Goal: Contribute content

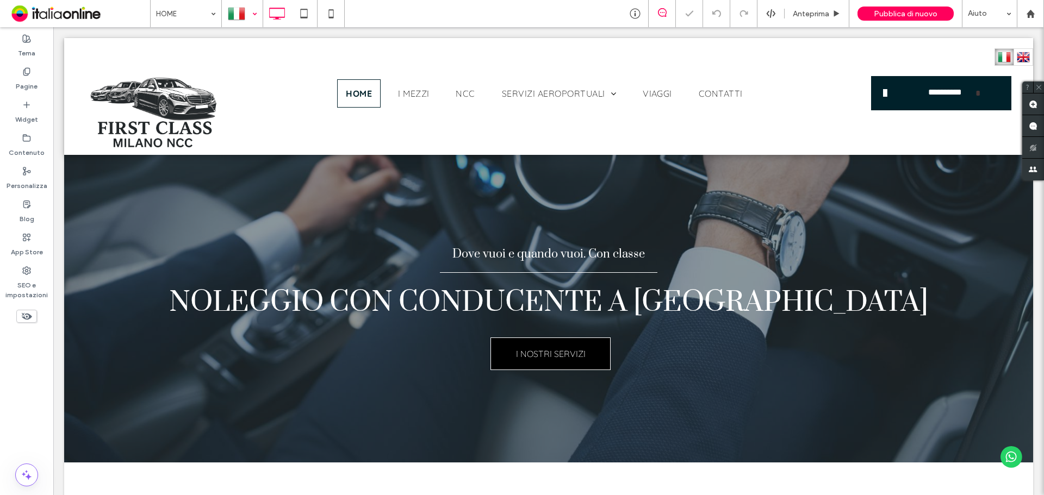
click at [247, 14] on div at bounding box center [242, 14] width 40 height 26
click at [323, 10] on icon at bounding box center [331, 14] width 22 height 22
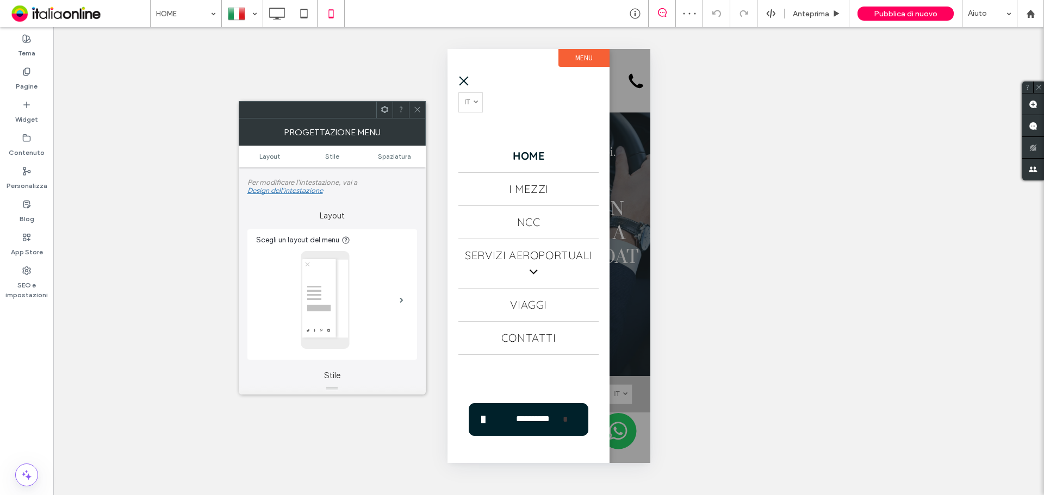
click at [419, 107] on icon at bounding box center [417, 109] width 8 height 8
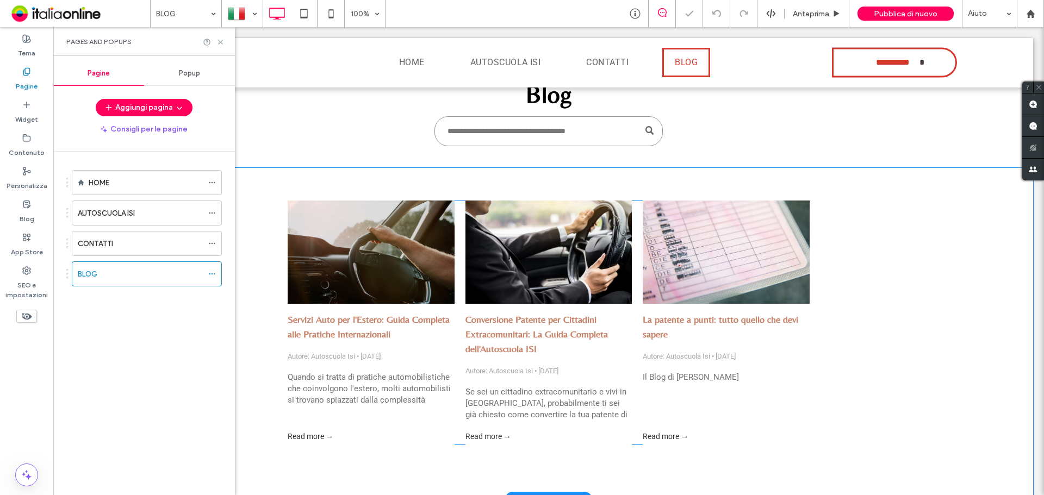
scroll to position [109, 0]
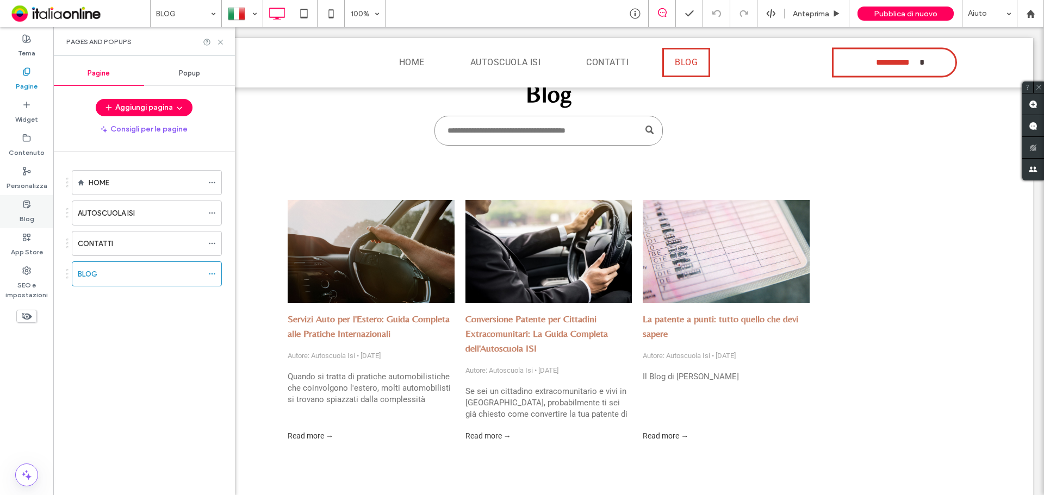
click at [30, 208] on icon at bounding box center [26, 204] width 9 height 9
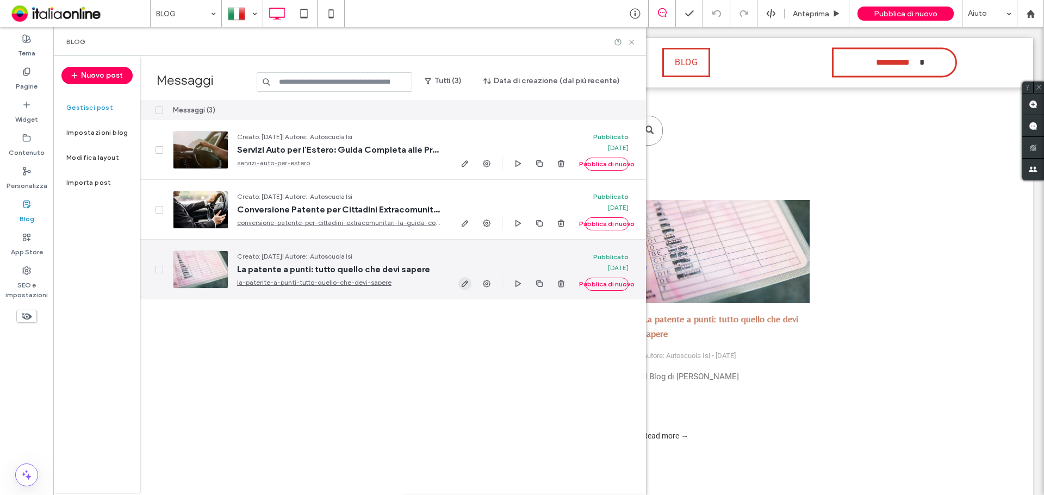
click at [460, 283] on span "button" at bounding box center [464, 283] width 13 height 13
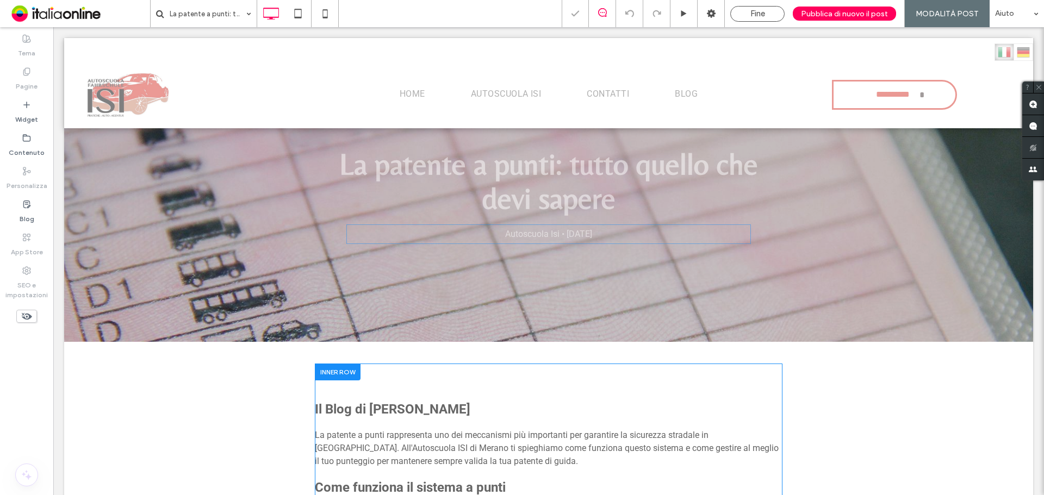
scroll to position [217, 0]
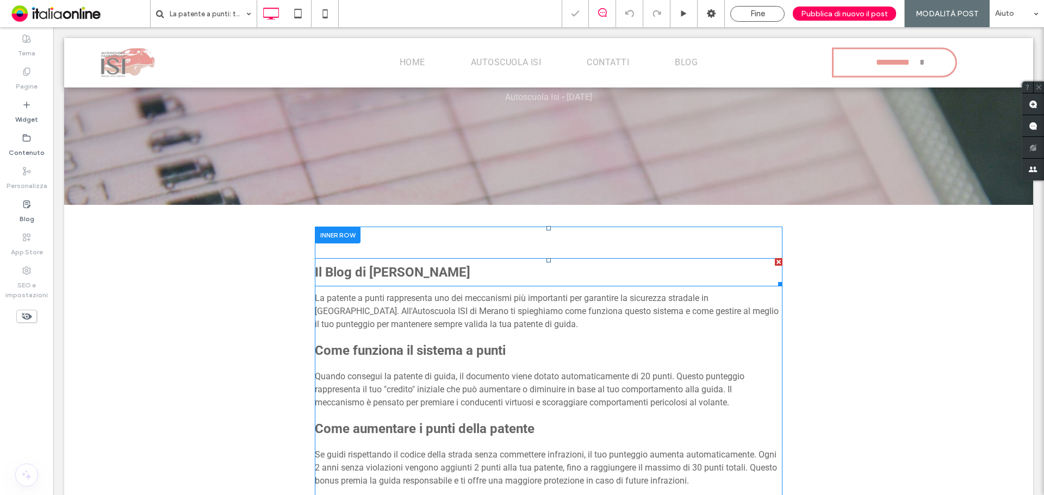
click at [351, 275] on strong "Il Blog di Davide" at bounding box center [392, 272] width 155 height 15
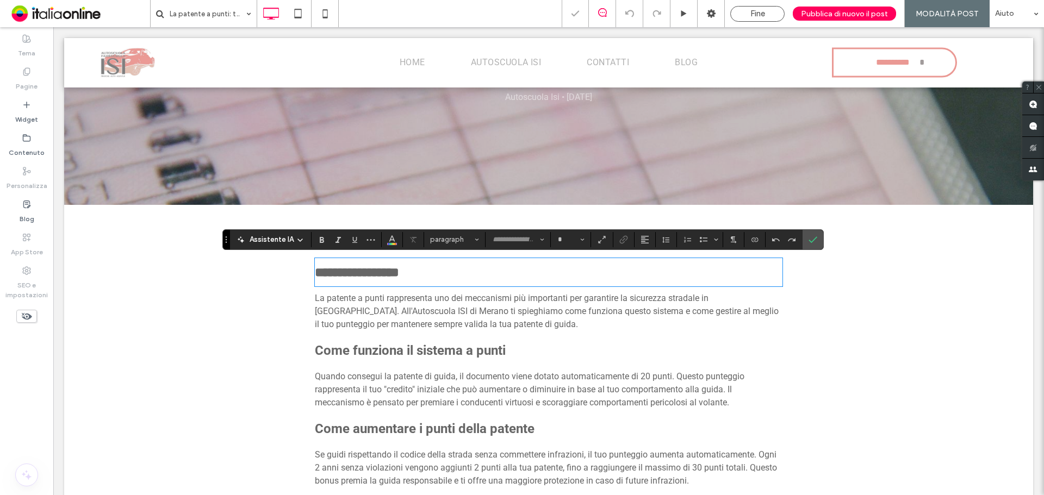
type input "******"
type input "**"
click at [811, 241] on icon "Conferma" at bounding box center [812, 239] width 9 height 9
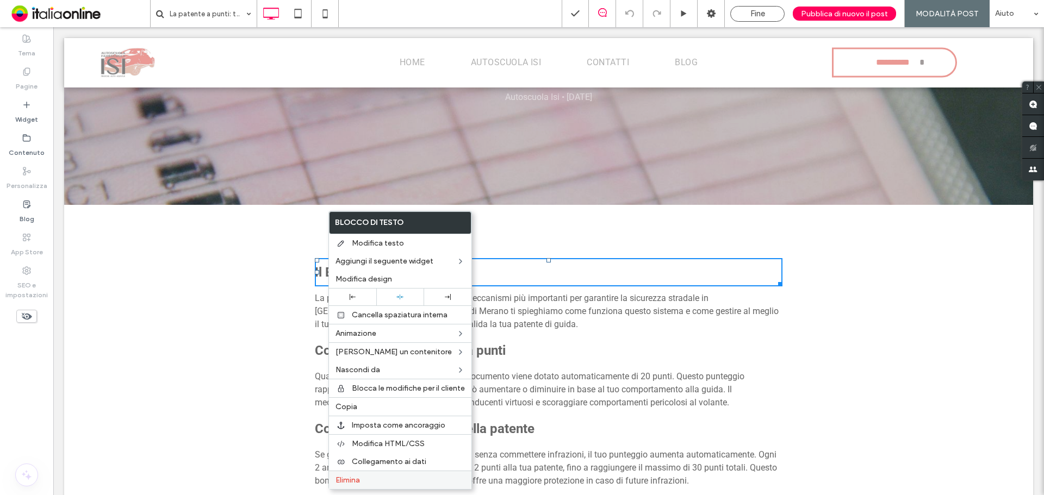
click at [368, 478] on label "Elimina" at bounding box center [399, 480] width 129 height 9
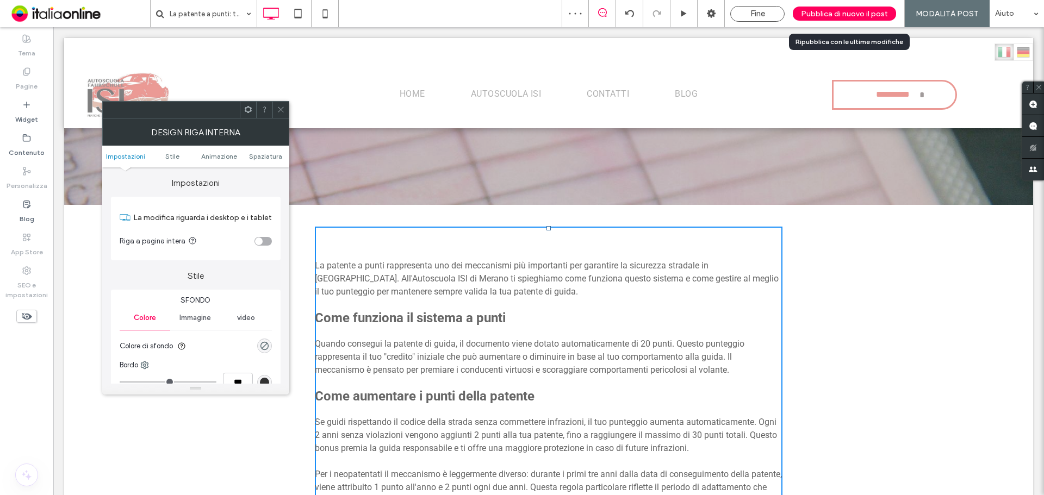
click at [827, 18] on span "Pubblica di nuovo il post" at bounding box center [844, 13] width 87 height 9
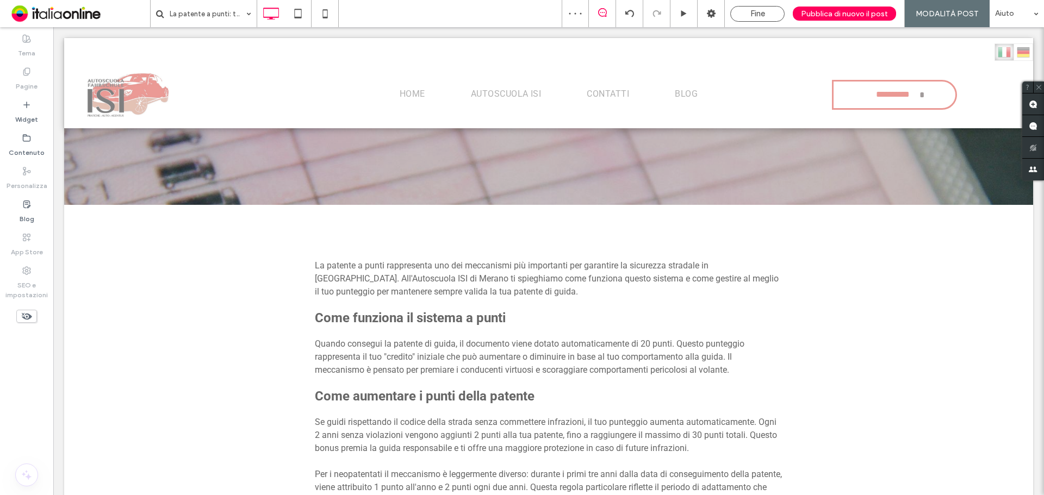
click at [828, 16] on div "La patente a punti: tutto quello che devi sapere Fine Pubblica di nuovo il post…" at bounding box center [522, 247] width 1044 height 495
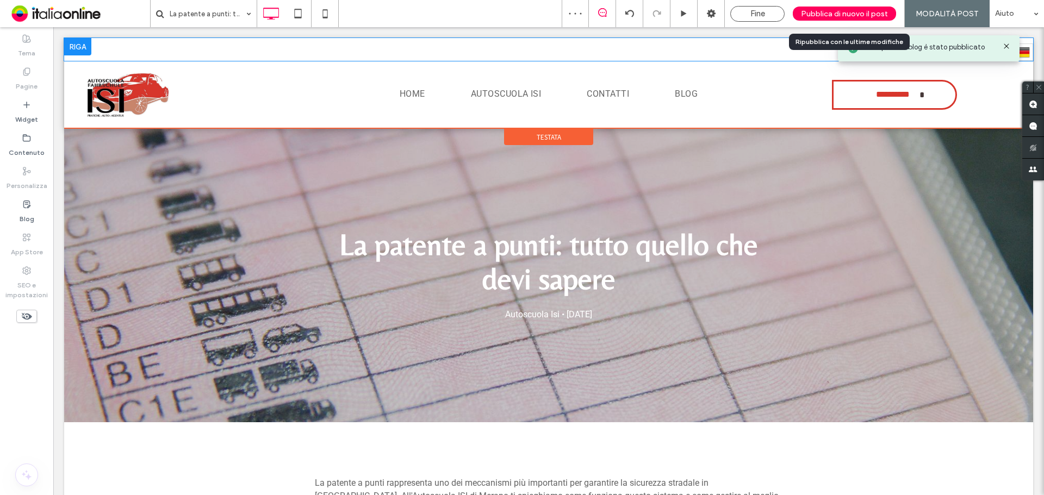
scroll to position [0, 0]
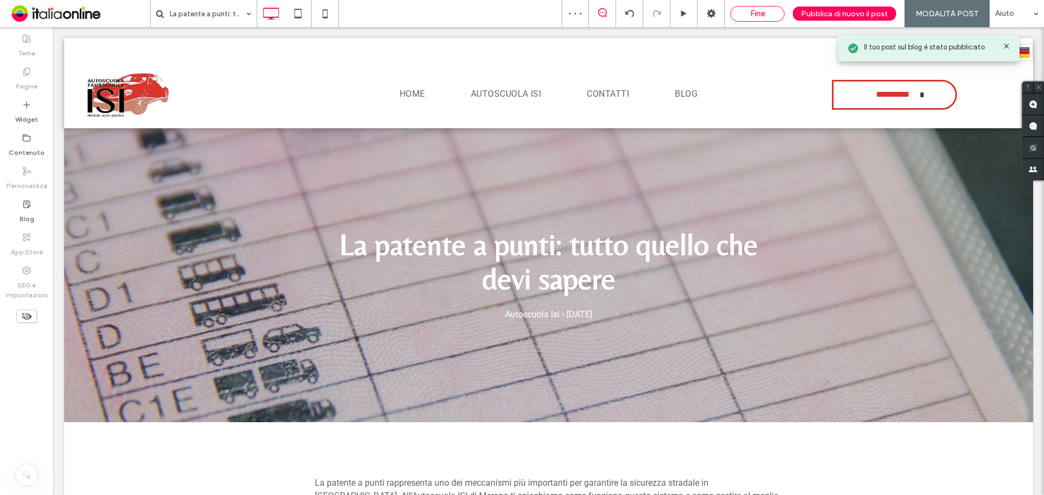
click at [756, 14] on span "Fine" at bounding box center [757, 14] width 15 height 10
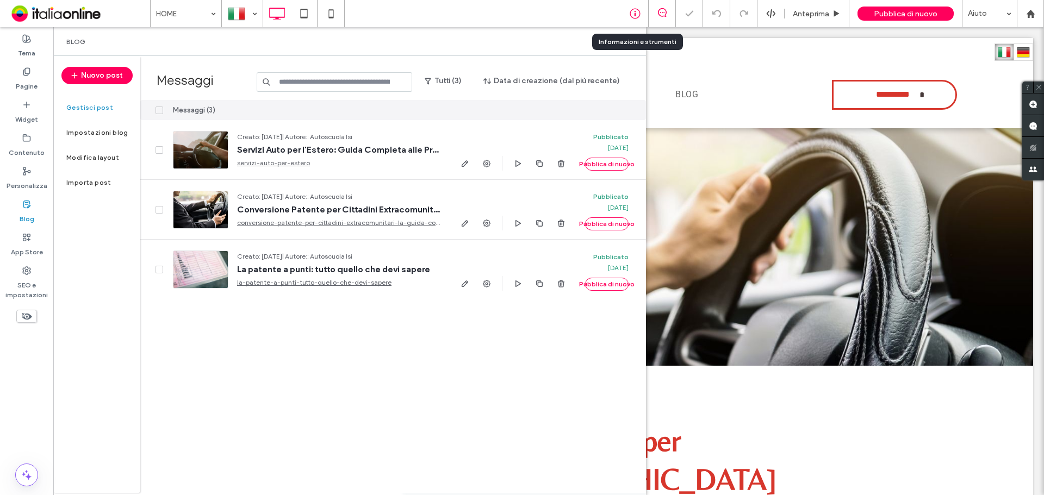
click at [628, 15] on div at bounding box center [634, 13] width 27 height 11
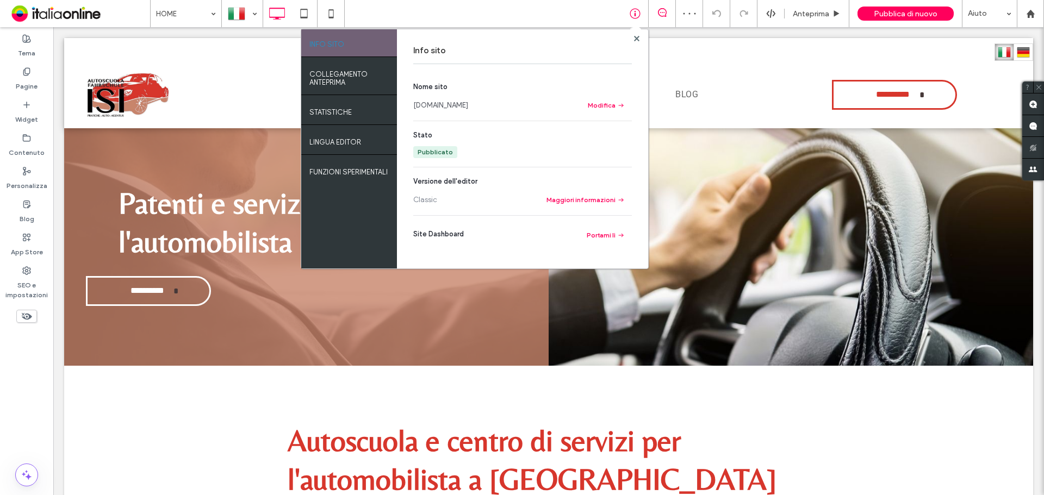
click at [451, 99] on section "Nome sito www.autoscuolaisi.it Modifica" at bounding box center [522, 97] width 219 height 30
click at [450, 103] on link "www.autoscuolaisi.it" at bounding box center [440, 105] width 55 height 11
